Goal: Browse casually: Explore the website without a specific task or goal

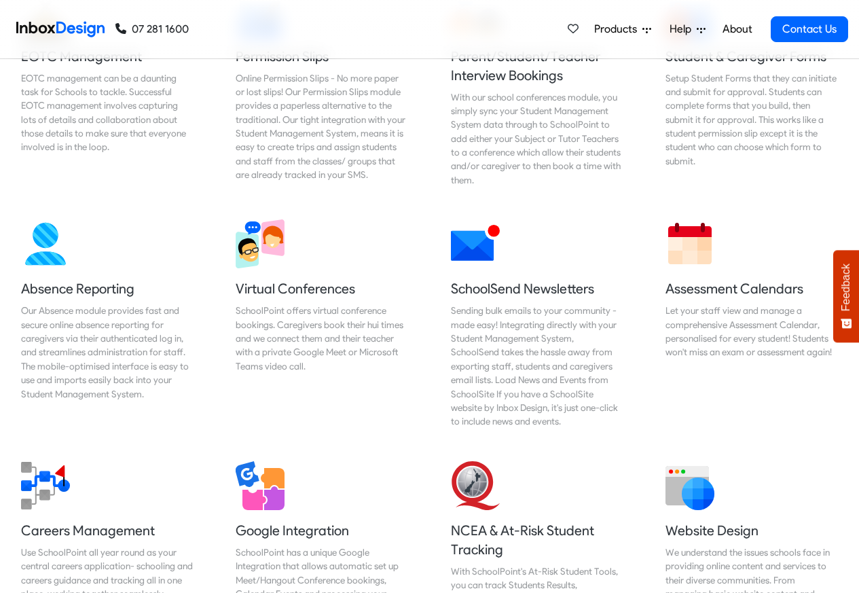
scroll to position [1298, 0]
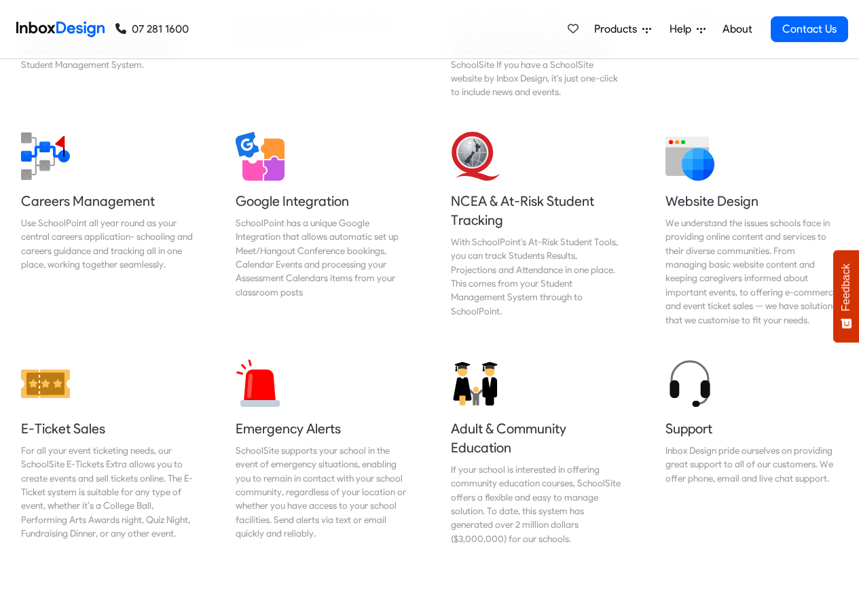
checkbox input "true"
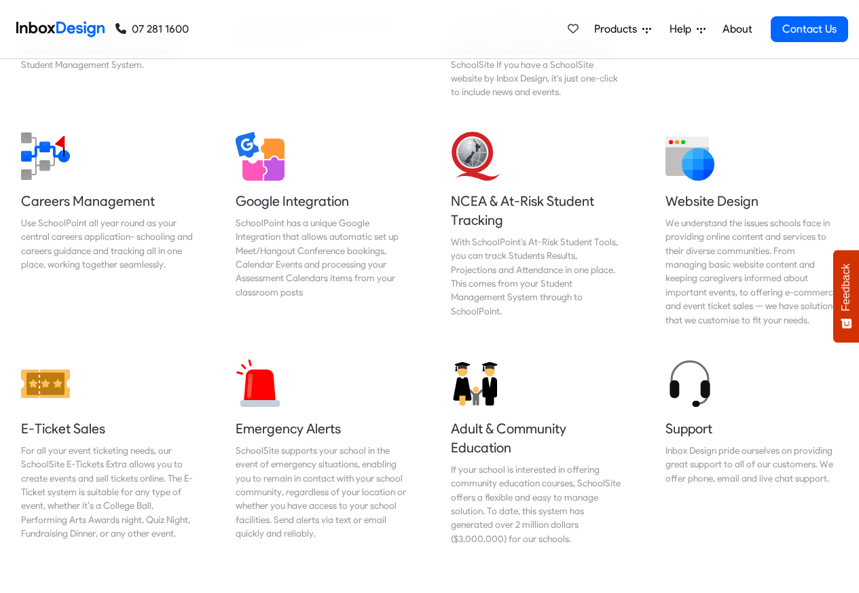
checkbox input "true"
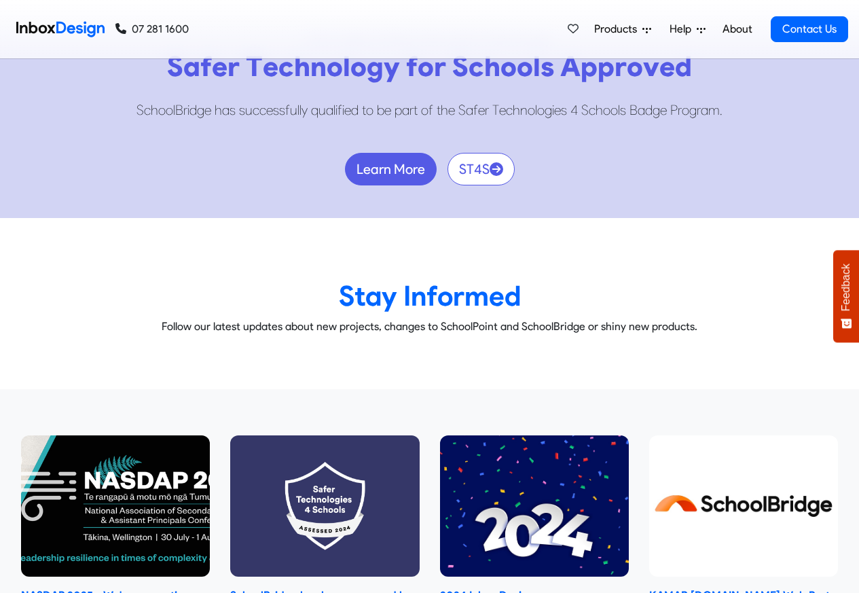
checkbox input "true"
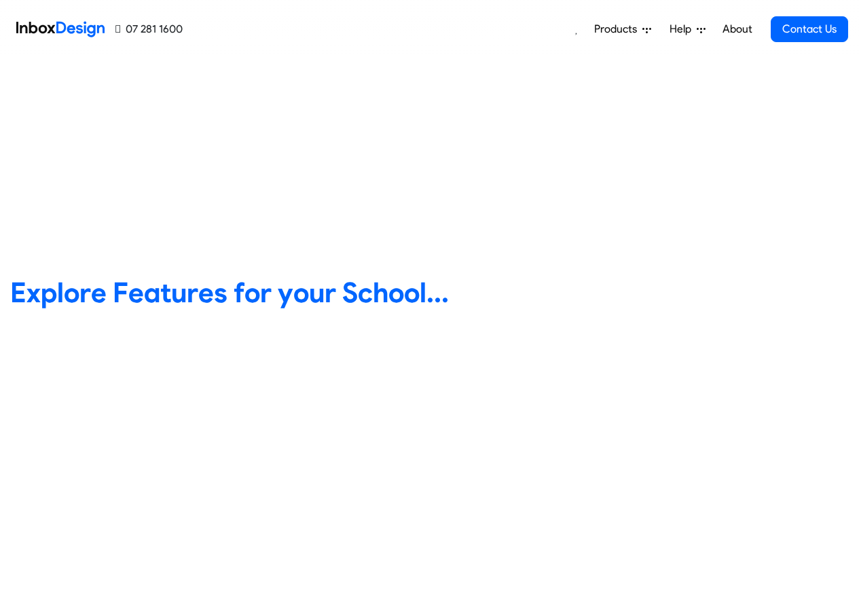
scroll to position [489, 0]
